Goal: Navigation & Orientation: Understand site structure

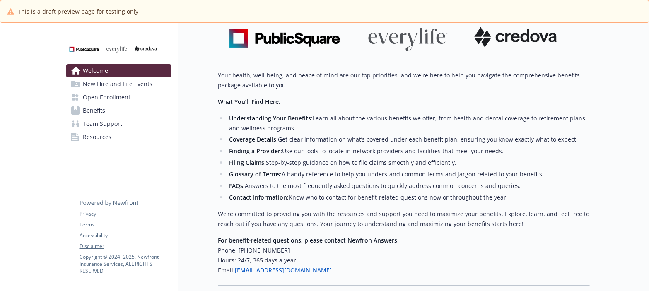
scroll to position [233, 0]
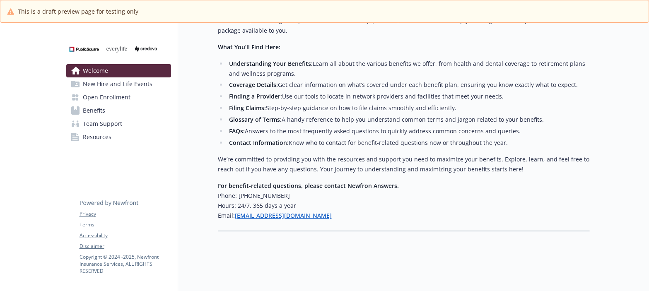
click at [119, 81] on span "New Hire and Life Events" at bounding box center [118, 83] width 70 height 13
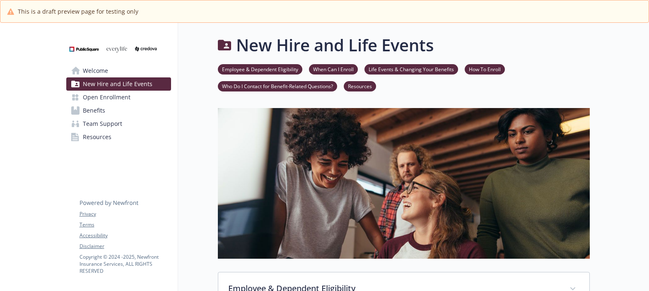
click at [143, 101] on link "Open Enrollment" at bounding box center [118, 97] width 105 height 13
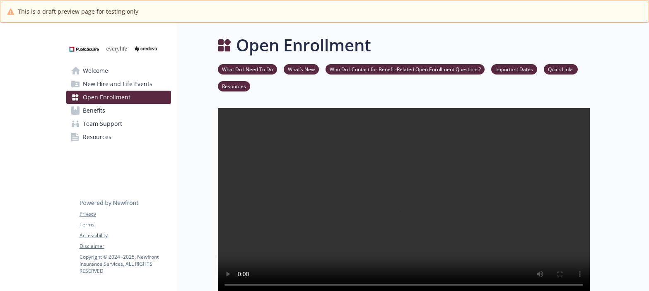
click at [108, 114] on link "Benefits" at bounding box center [118, 110] width 105 height 13
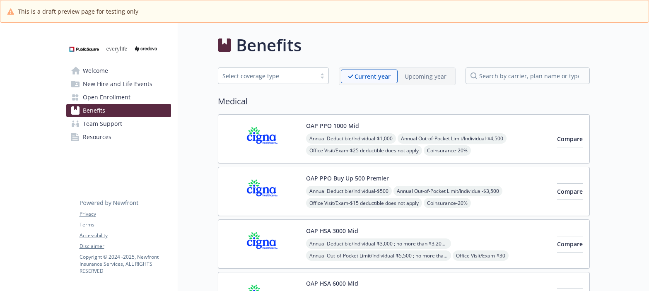
click at [120, 122] on span "Team Support" at bounding box center [102, 123] width 39 height 13
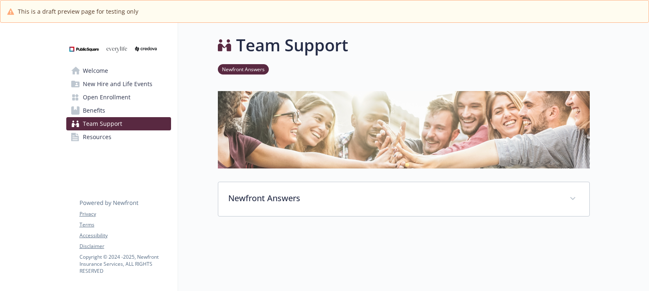
click at [121, 138] on link "Resources" at bounding box center [118, 137] width 105 height 13
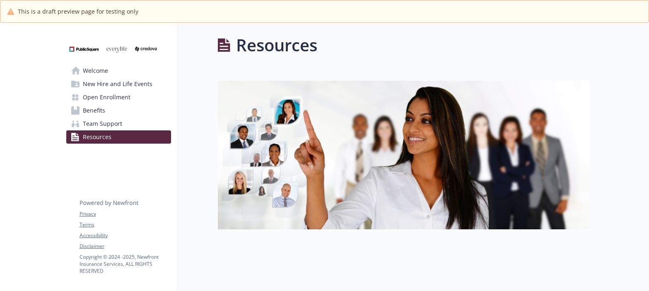
scroll to position [23, 0]
